Goal: Find specific page/section: Find specific page/section

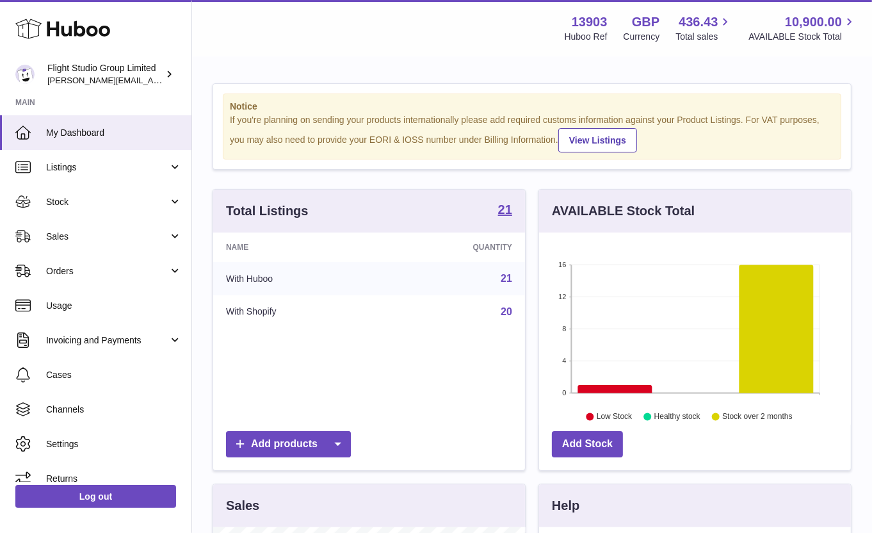
scroll to position [199, 313]
click at [114, 201] on span "Stock" at bounding box center [107, 202] width 122 height 12
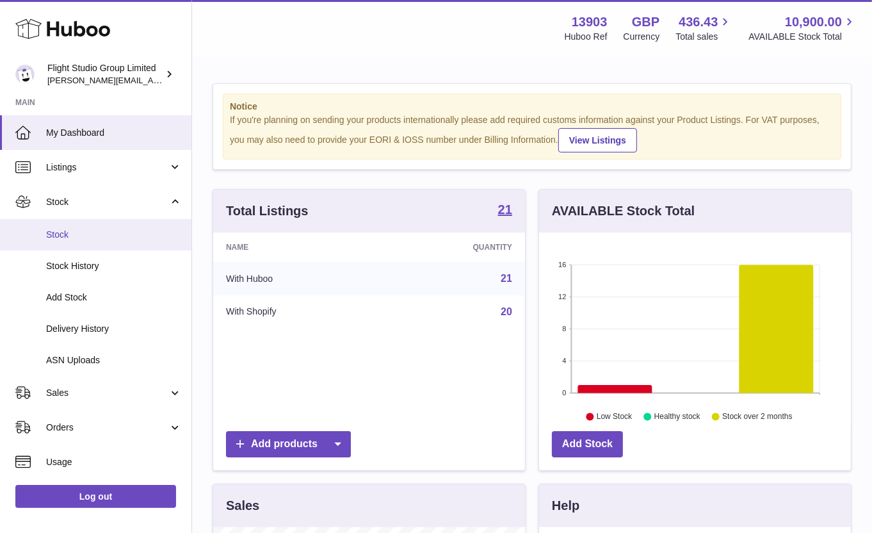
click at [101, 237] on span "Stock" at bounding box center [114, 235] width 136 height 12
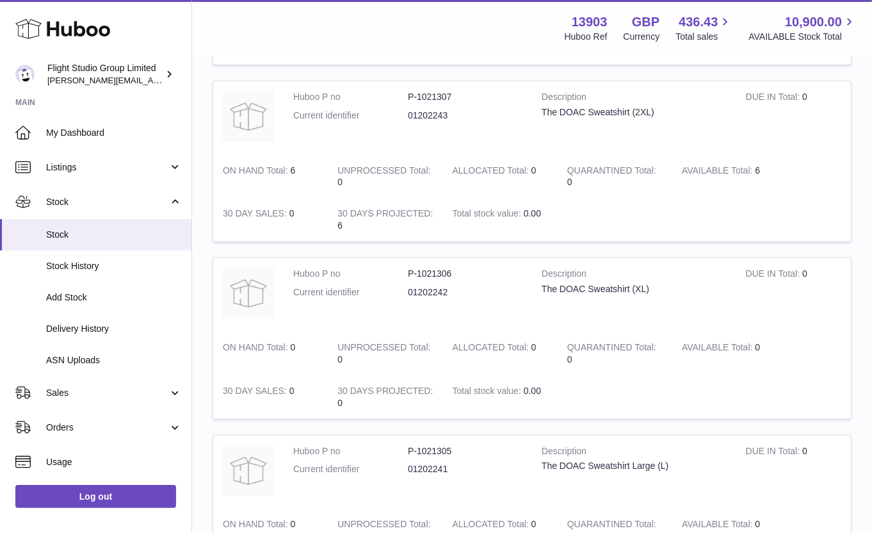
scroll to position [1595, 0]
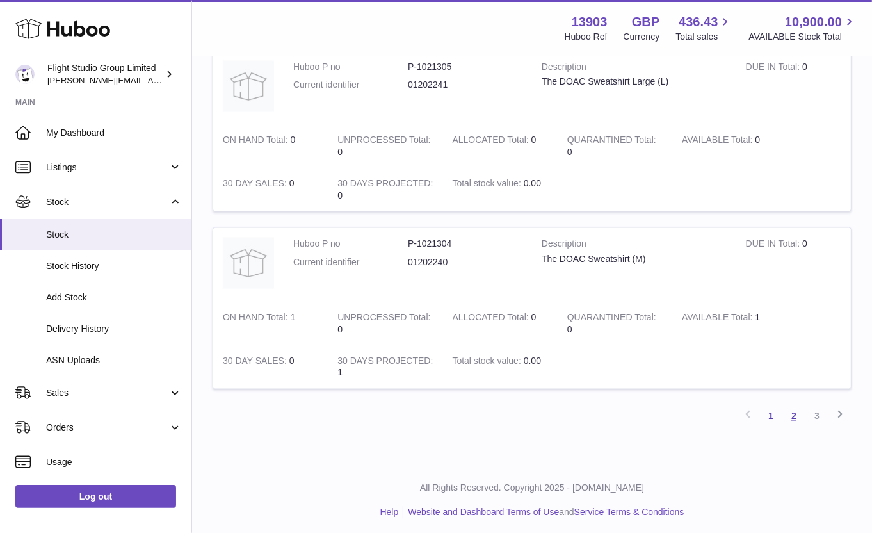
click at [798, 407] on link "2" at bounding box center [794, 416] width 23 height 23
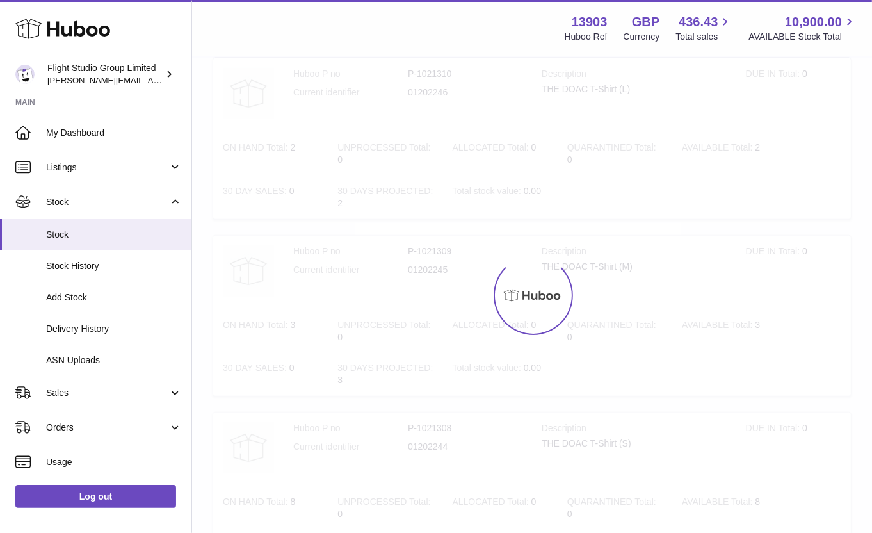
scroll to position [58, 0]
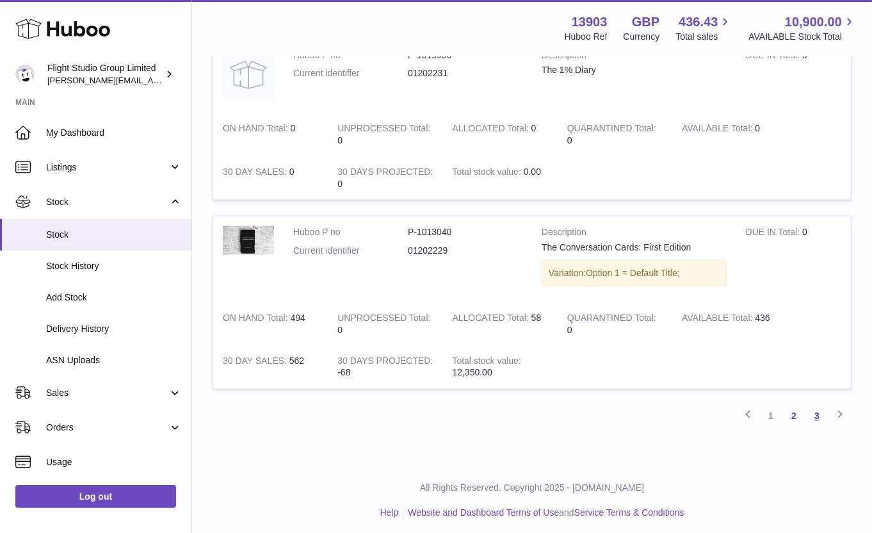
click at [820, 406] on link "3" at bounding box center [817, 416] width 23 height 23
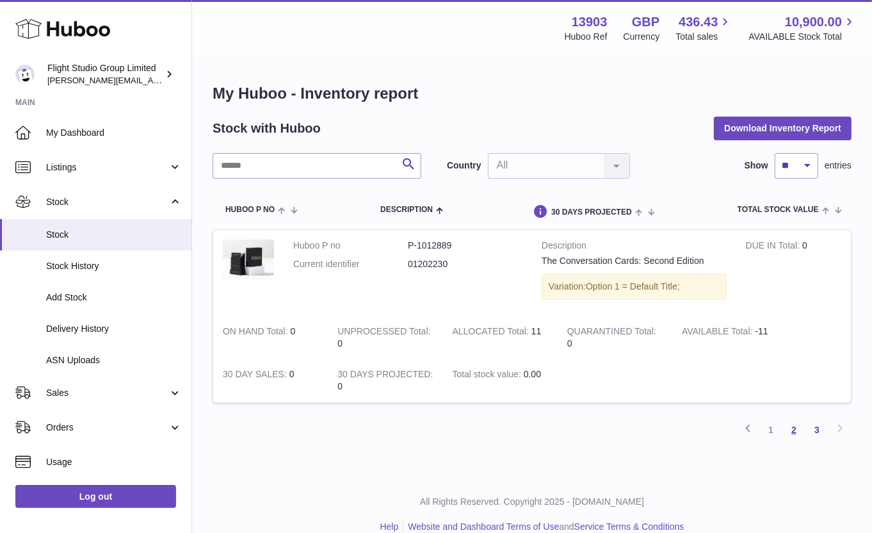
click at [796, 428] on link "2" at bounding box center [794, 429] width 23 height 23
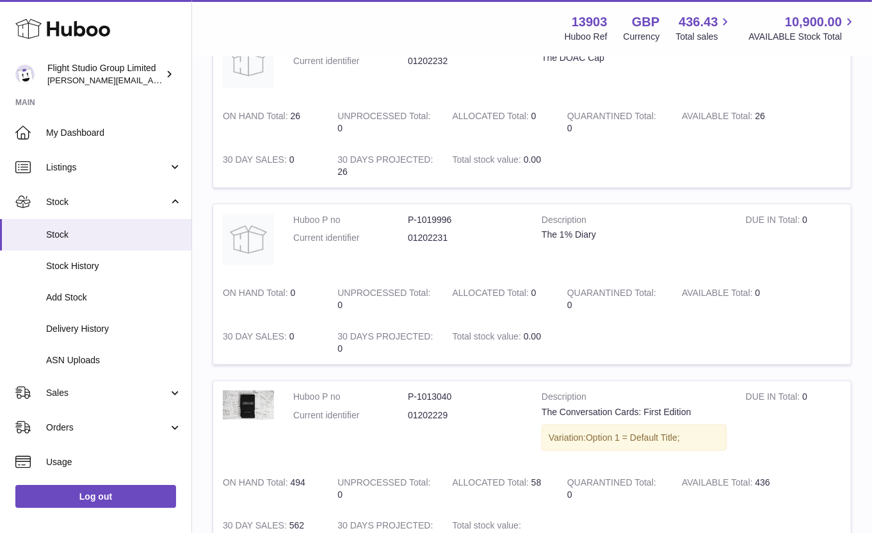
scroll to position [1607, 0]
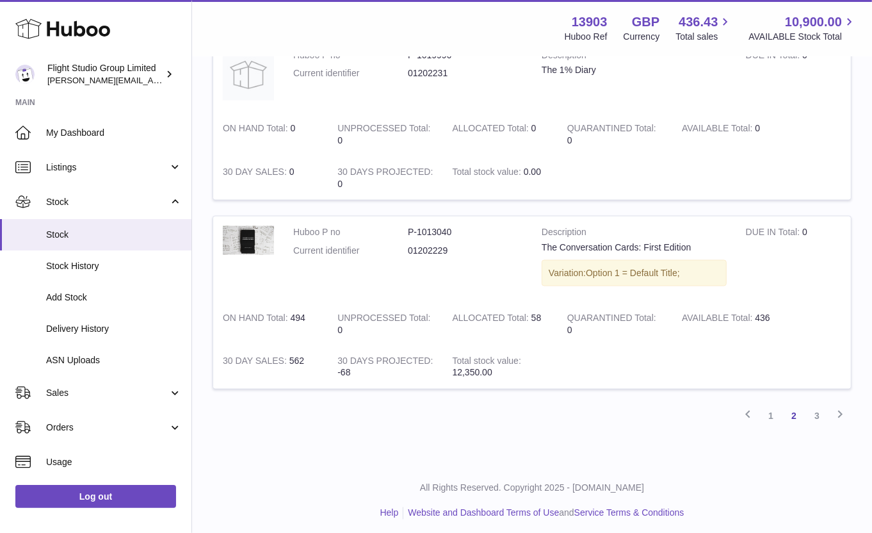
drag, startPoint x: 758, startPoint y: 314, endPoint x: 783, endPoint y: 314, distance: 25.6
click at [779, 314] on td "AVAILABLE Total 436" at bounding box center [729, 324] width 115 height 44
drag, startPoint x: 785, startPoint y: 311, endPoint x: 761, endPoint y: 310, distance: 24.3
click at [761, 310] on td "AVAILABLE Total 436" at bounding box center [729, 324] width 115 height 44
click at [761, 311] on td "AVAILABLE Total 436" at bounding box center [729, 324] width 115 height 44
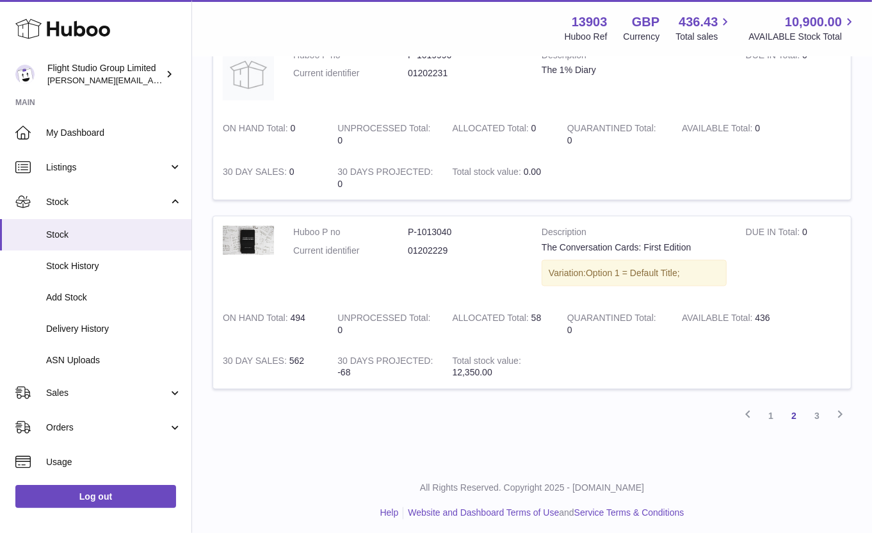
drag, startPoint x: 756, startPoint y: 311, endPoint x: 815, endPoint y: 311, distance: 58.9
click at [790, 311] on tr "Huboo P no P-1013040 Current identifier 01202229 Description The Conversation C…" at bounding box center [532, 303] width 639 height 174
click at [815, 311] on tr "Huboo P no P-1013040 Current identifier 01202229 Description The Conversation C…" at bounding box center [532, 303] width 639 height 174
drag, startPoint x: 756, startPoint y: 314, endPoint x: 776, endPoint y: 314, distance: 19.2
click at [776, 314] on td "AVAILABLE Total 436" at bounding box center [729, 324] width 115 height 44
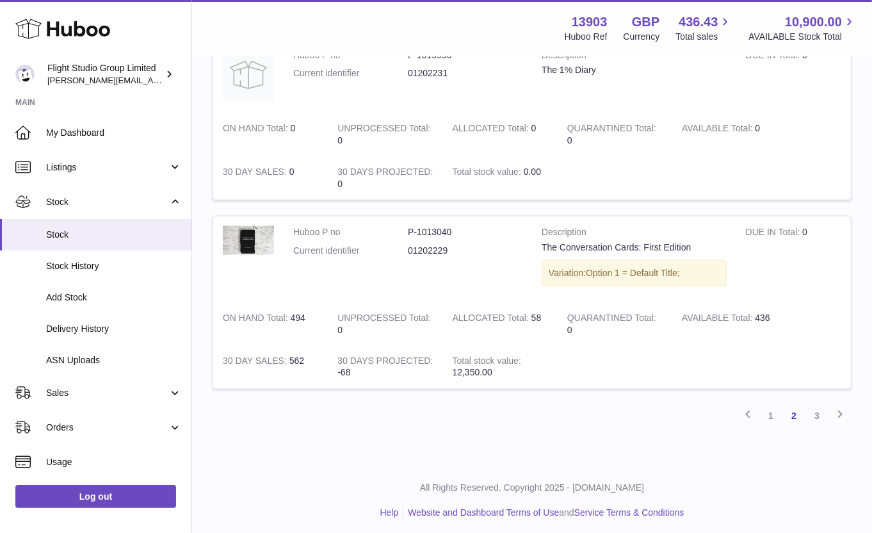
click at [777, 314] on td "AVAILABLE Total 436" at bounding box center [729, 324] width 115 height 44
drag, startPoint x: 756, startPoint y: 309, endPoint x: 816, endPoint y: 309, distance: 59.6
click at [781, 309] on td "AVAILABLE Total 436" at bounding box center [729, 324] width 115 height 44
click at [816, 309] on tr "Huboo P no P-1013040 Current identifier 01202229 Description The Conversation C…" at bounding box center [532, 303] width 639 height 174
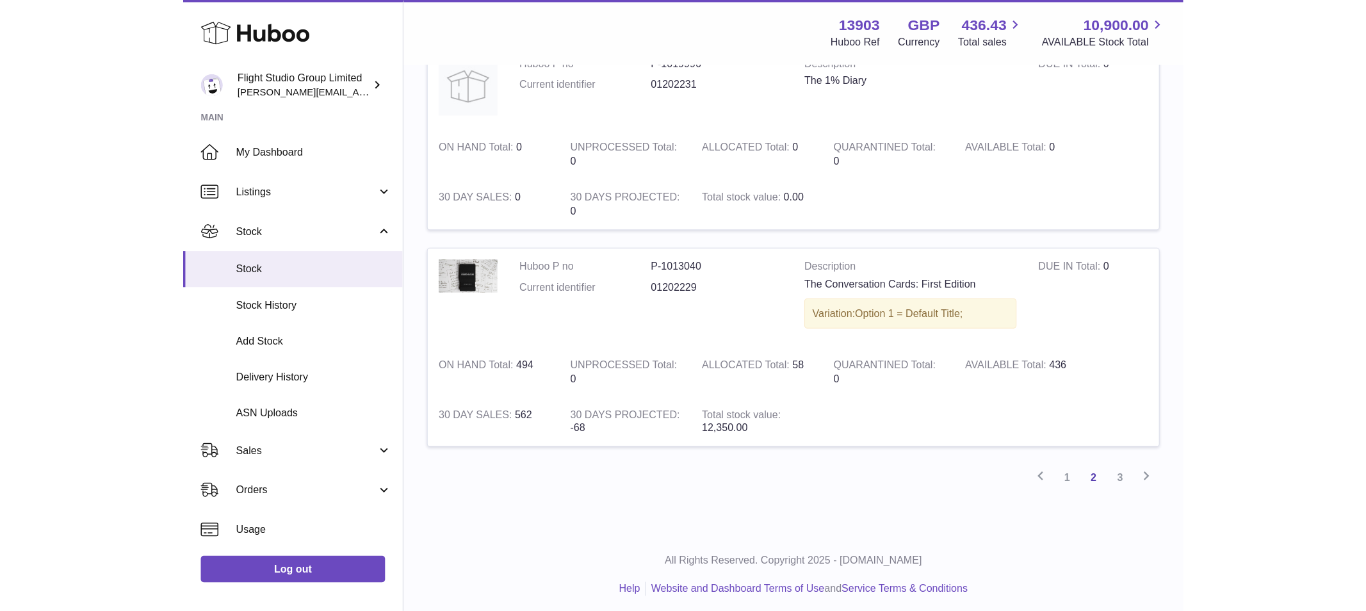
scroll to position [814, 0]
